Goal: Transaction & Acquisition: Purchase product/service

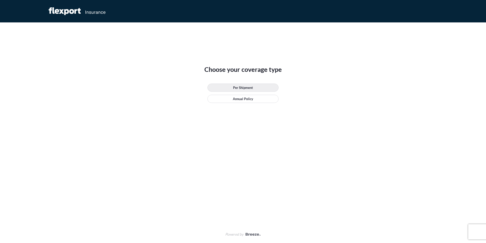
click at [273, 88] on link "Per Shipment" at bounding box center [242, 87] width 71 height 8
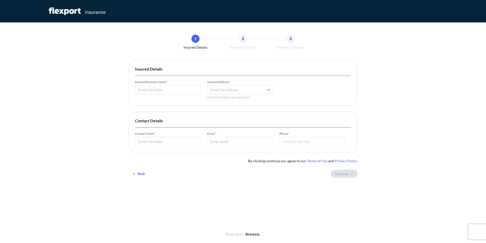
click at [179, 141] on input "Contact Name *" at bounding box center [168, 141] width 66 height 9
type input "[PERSON_NAME]"
type input "[EMAIL_ADDRESS][DOMAIN_NAME]"
type input "+1554253"
click at [173, 89] on input "Insured Business Name *" at bounding box center [168, 89] width 66 height 9
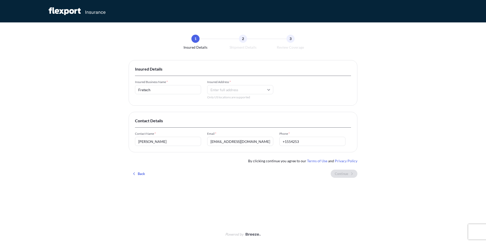
type input "Fretech"
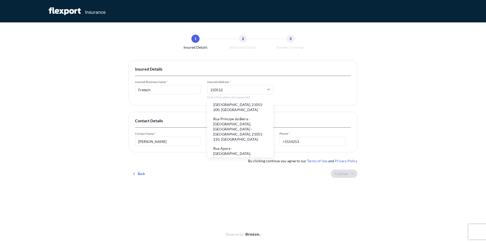
scroll to position [25, 0]
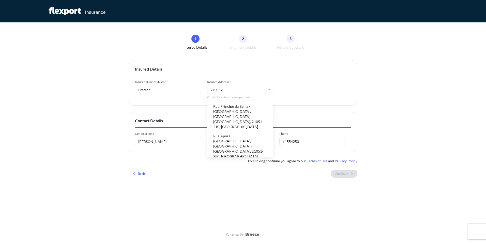
click at [253, 119] on li "Rua Príncipe da Beira - [GEOGRAPHIC_DATA], [GEOGRAPHIC_DATA] - [GEOGRAPHIC_DATA…" at bounding box center [240, 116] width 62 height 28
type input "Rua Príncipe da Beira - [GEOGRAPHIC_DATA], [GEOGRAPHIC_DATA] - [GEOGRAPHIC_DATA…"
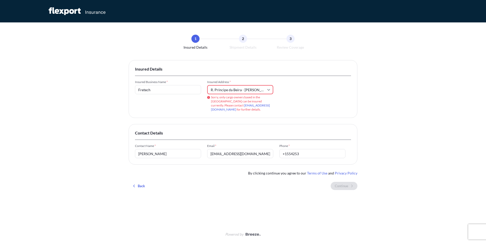
click at [238, 87] on input "R. Príncipe da Beira - [PERSON_NAME], [GEOGRAPHIC_DATA] - [GEOGRAPHIC_DATA], 21…" at bounding box center [240, 89] width 66 height 9
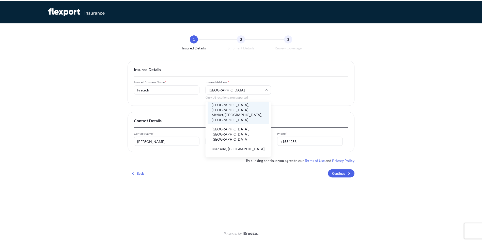
scroll to position [0, 0]
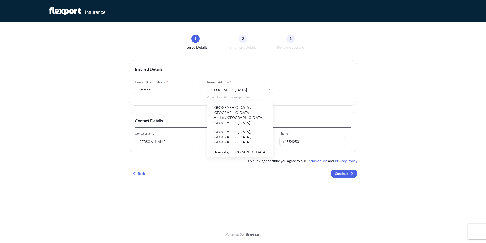
click at [212, 89] on input "[GEOGRAPHIC_DATA]" at bounding box center [240, 89] width 66 height 9
click at [237, 123] on li "[GEOGRAPHIC_DATA] ([GEOGRAPHIC_DATA]), [GEOGRAPHIC_DATA], [GEOGRAPHIC_DATA], [G…" at bounding box center [240, 137] width 62 height 28
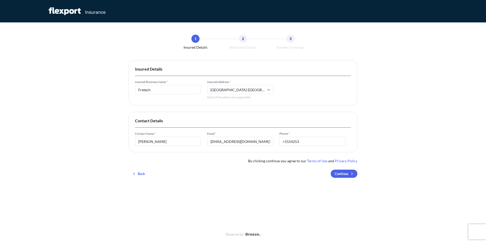
type input "[GEOGRAPHIC_DATA], [GEOGRAPHIC_DATA]"
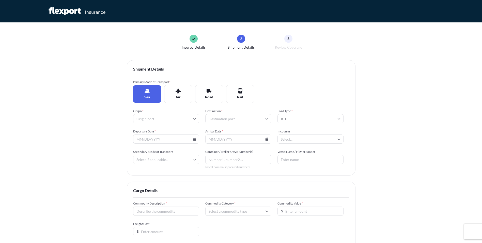
drag, startPoint x: 407, startPoint y: 99, endPoint x: 372, endPoint y: 154, distance: 65.5
click at [372, 154] on div "Insured Details 2 Shipment Details 3 Review Coverage Shipment Details Primary M…" at bounding box center [241, 156] width 482 height 313
click at [74, 134] on div "Insured Details 2 Shipment Details 3 Review Coverage Shipment Details Primary M…" at bounding box center [241, 156] width 482 height 313
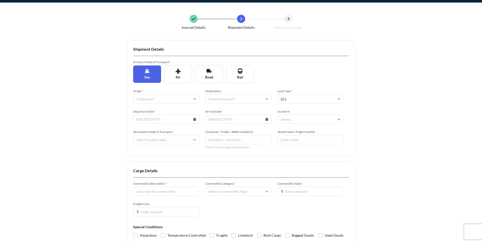
scroll to position [19, 0]
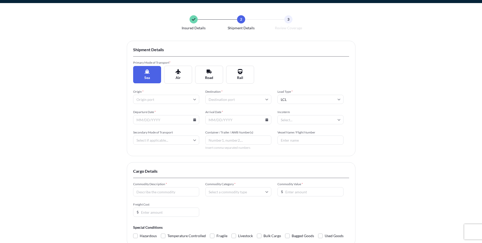
click at [361, 115] on div "Insured Details 2 Shipment Details 3 Review Coverage Shipment Details Primary M…" at bounding box center [241, 137] width 482 height 313
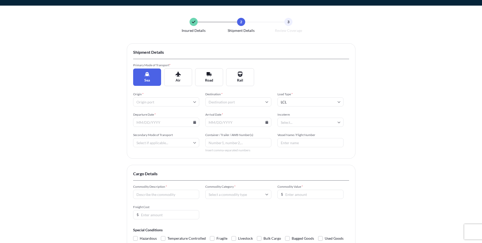
scroll to position [0, 0]
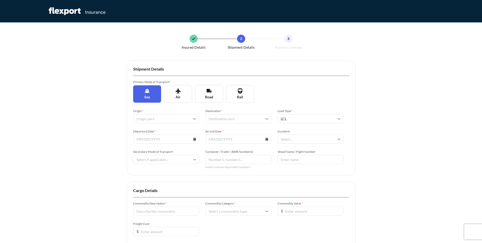
click at [176, 118] on input "Origin *" at bounding box center [166, 118] width 66 height 9
click at [162, 154] on li "AEAJP Al Jeer Port" at bounding box center [166, 153] width 62 height 10
click at [228, 119] on input "Destination *" at bounding box center [238, 118] width 66 height 9
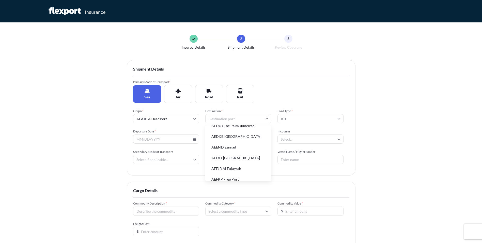
scroll to position [107, 0]
click at [230, 118] on input "Destination *" at bounding box center [238, 118] width 66 height 9
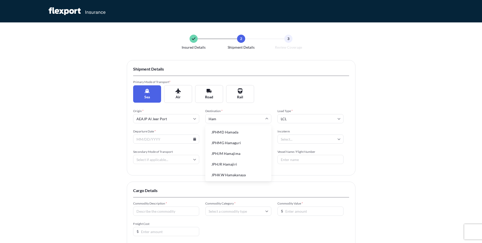
type input "Hamb"
click at [242, 153] on li "DEHAM [GEOGRAPHIC_DATA]" at bounding box center [238, 153] width 62 height 10
click at [159, 142] on input "Departure Date *" at bounding box center [166, 138] width 66 height 9
click at [196, 140] on icon at bounding box center [194, 138] width 3 height 3
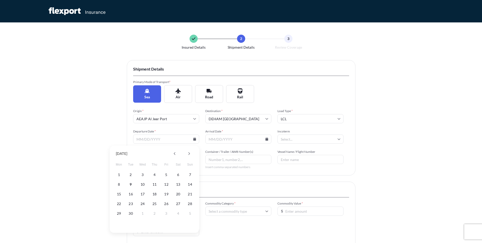
click at [169, 189] on div "15 16 17 18 19 20 21" at bounding box center [154, 193] width 81 height 9
click at [165, 190] on button "19" at bounding box center [166, 194] width 8 height 8
type input "[DATE]"
click at [241, 140] on input "Arrival Date *" at bounding box center [238, 138] width 66 height 9
click at [266, 139] on icon at bounding box center [266, 138] width 3 height 3
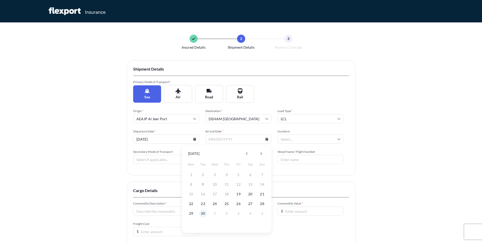
click at [202, 216] on button "30" at bounding box center [203, 213] width 8 height 8
type input "[DATE]"
click at [319, 139] on input "Incoterm" at bounding box center [311, 138] width 66 height 9
click at [310, 171] on li "CIP" at bounding box center [311, 174] width 62 height 10
click at [167, 159] on input "Secondary Mode of Transport" at bounding box center [166, 159] width 66 height 9
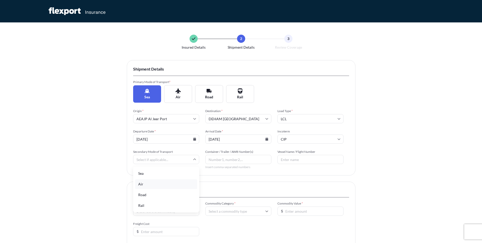
click at [172, 182] on div "Air" at bounding box center [166, 184] width 62 height 10
type input "Air"
click at [170, 161] on input "Air" at bounding box center [166, 159] width 66 height 9
click at [170, 162] on input "Air" at bounding box center [166, 159] width 66 height 9
click at [230, 161] on input "Container / Trailer / AWB Number(s)" at bounding box center [238, 159] width 66 height 9
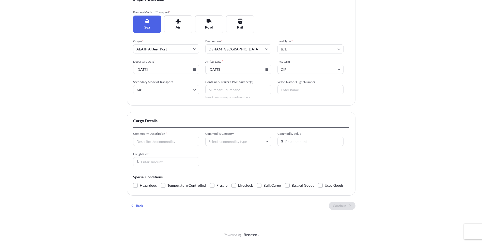
scroll to position [70, 0]
click at [171, 143] on input "Commodity Description *" at bounding box center [166, 140] width 66 height 9
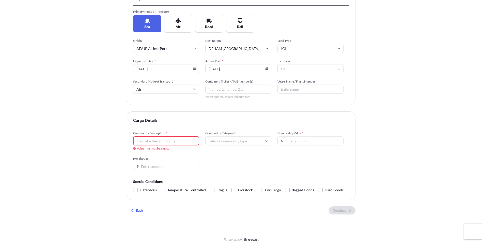
click at [143, 139] on input "Commodity Description *" at bounding box center [166, 140] width 66 height 9
type input "Toys"
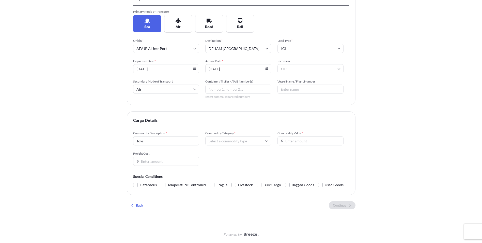
click at [245, 143] on input "Commodity Category *" at bounding box center [238, 140] width 66 height 9
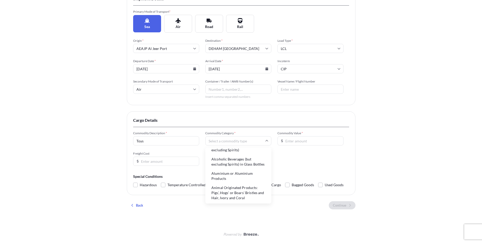
scroll to position [51, 0]
type input "Toy"
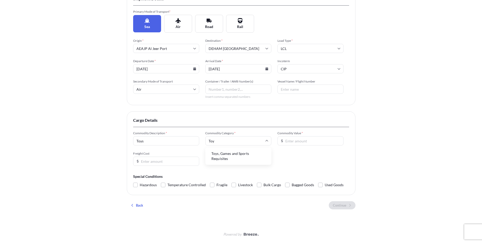
click at [250, 156] on li "Toys, Games and Sports Requisites" at bounding box center [238, 155] width 62 height 13
click at [318, 141] on input "Commodity Value *" at bounding box center [311, 140] width 66 height 9
click at [149, 161] on input "Freight Cost" at bounding box center [166, 160] width 66 height 9
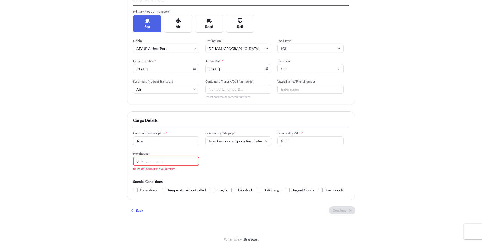
click at [312, 142] on input "5" at bounding box center [311, 140] width 66 height 9
type input "500"
click at [270, 164] on div "Commodity Description * Toys Commodity Category * Toys, Games and Sports Requis…" at bounding box center [241, 151] width 216 height 40
click at [192, 160] on input "1" at bounding box center [166, 160] width 66 height 9
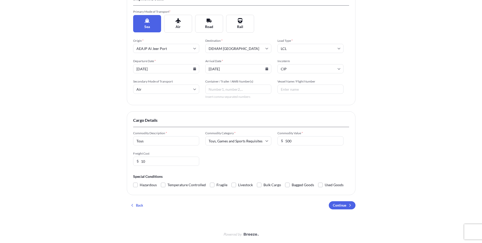
type input "10"
click at [228, 165] on div "Commodity Description * Toys Commodity Category * Toys, Games and Sports Requis…" at bounding box center [241, 148] width 216 height 35
click at [219, 183] on span "Fragile" at bounding box center [222, 185] width 11 height 8
click at [210, 181] on input "Fragile" at bounding box center [210, 181] width 0 height 0
